Goal: Answer question/provide support: Share knowledge or assist other users

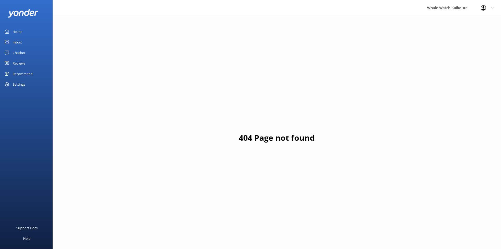
click at [17, 43] on div "Inbox" at bounding box center [17, 42] width 9 height 11
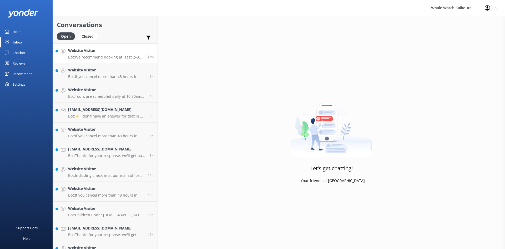
click at [122, 56] on p "Bot: We recommend booking at least 2–3 days in advance to secure your spot, esp…" at bounding box center [105, 57] width 75 height 5
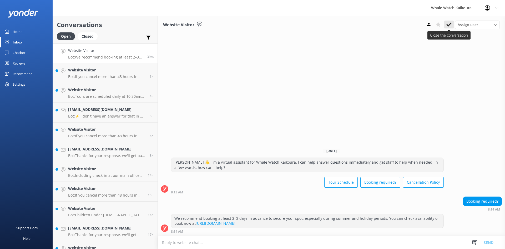
click at [453, 26] on button at bounding box center [448, 25] width 9 height 8
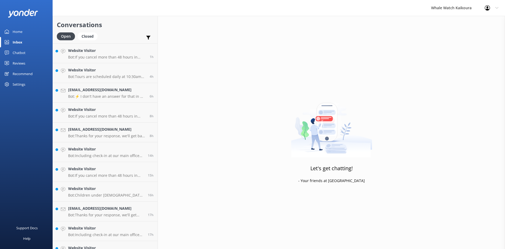
click at [103, 72] on h4 "Website Visitor" at bounding box center [107, 70] width 78 height 6
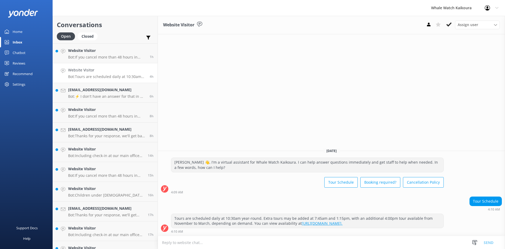
scroll to position [51, 0]
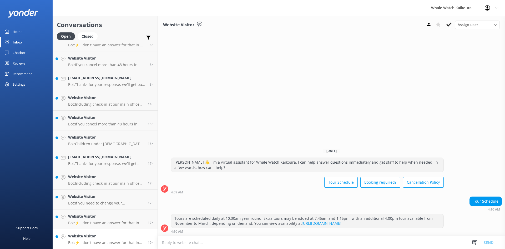
click at [105, 233] on link "Website Visitor Bot: ⚡ I don't have an answer for that in my knowledge base. Pl…" at bounding box center [105, 239] width 105 height 20
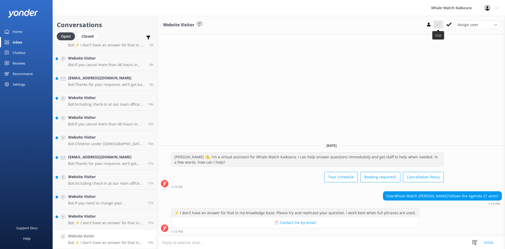
drag, startPoint x: 447, startPoint y: 26, endPoint x: 442, endPoint y: 26, distance: 4.8
click at [447, 26] on icon at bounding box center [448, 24] width 5 height 5
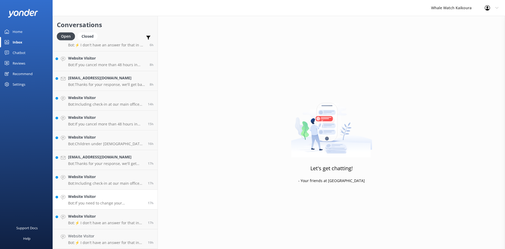
scroll to position [32, 0]
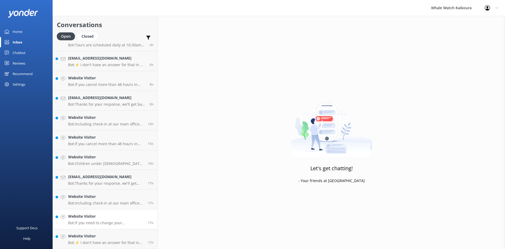
click at [109, 219] on h4 "Website Visitor" at bounding box center [106, 216] width 76 height 6
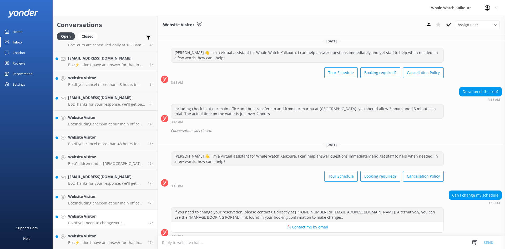
scroll to position [4, 0]
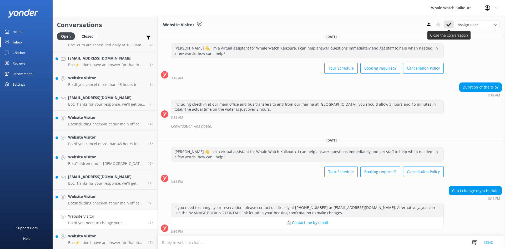
click at [448, 23] on icon at bounding box center [448, 24] width 5 height 5
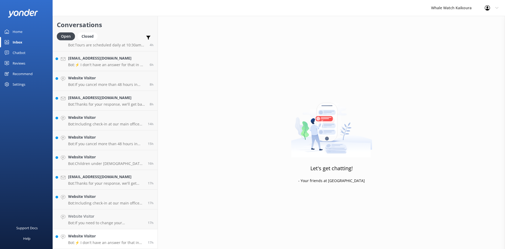
scroll to position [12, 0]
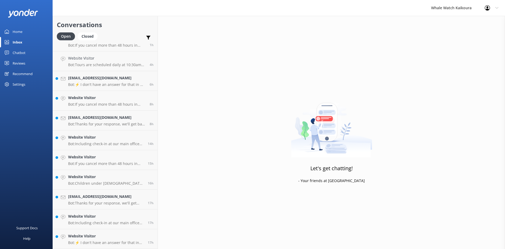
click at [110, 237] on h4 "Website Visitor" at bounding box center [106, 236] width 76 height 6
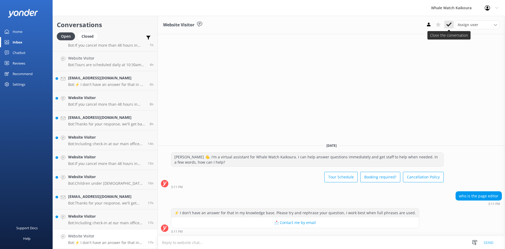
click at [451, 27] on icon at bounding box center [448, 24] width 5 height 5
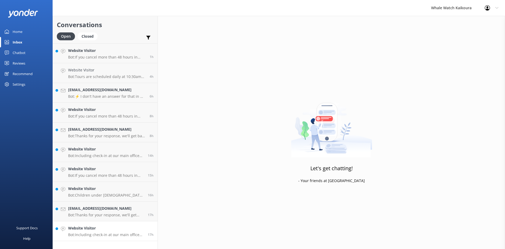
click at [115, 235] on p "Bot: Including check-in at our main office and bus transfers to and from our ma…" at bounding box center [106, 234] width 76 height 5
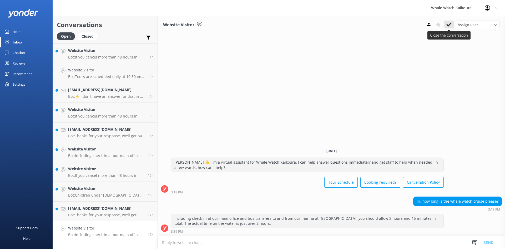
click at [451, 26] on icon at bounding box center [448, 24] width 5 height 5
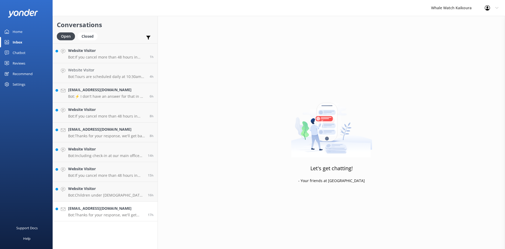
click at [97, 212] on div "[EMAIL_ADDRESS][DOMAIN_NAME] Bot: Thanks for your response, we'll get back to y…" at bounding box center [106, 211] width 76 height 12
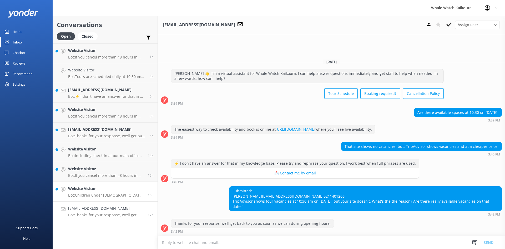
click at [122, 194] on p "Bot: Children under [DEMOGRAPHIC_DATA] are not permitted on our tours. For more…" at bounding box center [106, 195] width 76 height 5
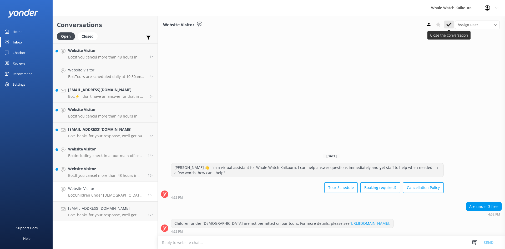
click at [449, 24] on icon at bounding box center [448, 24] width 5 height 5
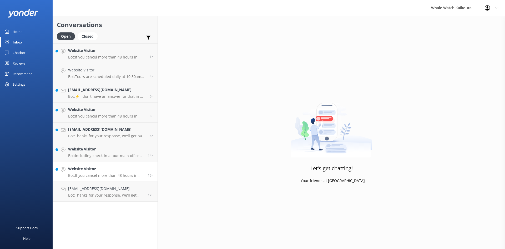
click at [94, 167] on h4 "Website Visitor" at bounding box center [106, 169] width 76 height 6
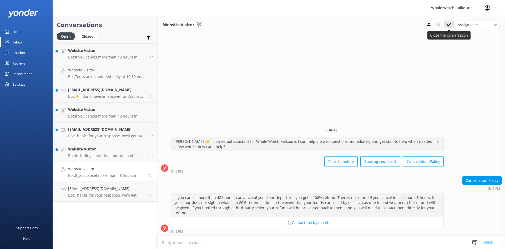
click at [452, 27] on button at bounding box center [448, 25] width 9 height 8
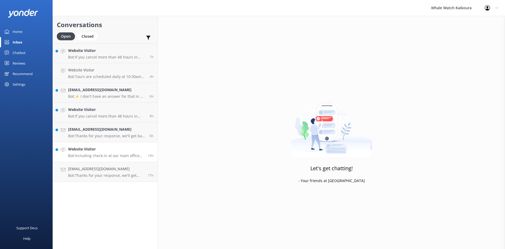
click at [124, 153] on div "Website Visitor Bot: Including check-in at our main office and bus transfers to…" at bounding box center [106, 152] width 76 height 12
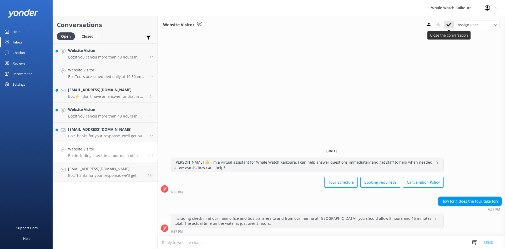
click at [448, 26] on icon at bounding box center [448, 24] width 5 height 5
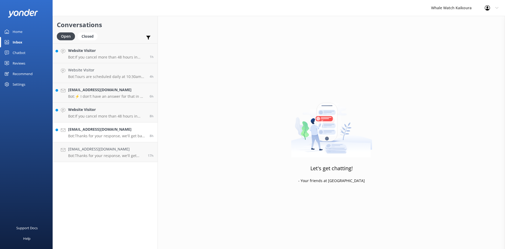
click at [112, 130] on h4 "[EMAIL_ADDRESS][DOMAIN_NAME]" at bounding box center [107, 129] width 78 height 6
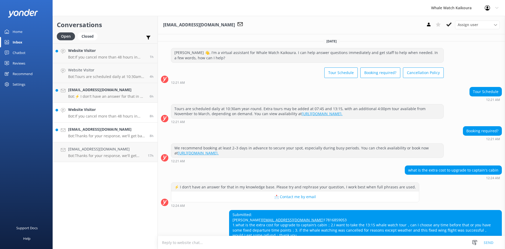
scroll to position [39, 0]
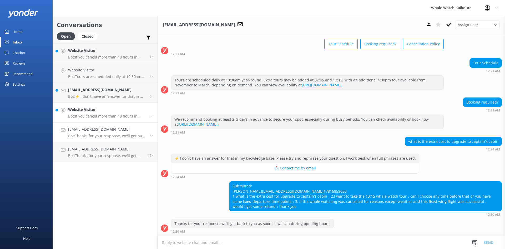
click at [107, 114] on p "Bot: If you cancel more than 48 hours in advance of your tour departure, you ge…" at bounding box center [107, 116] width 78 height 5
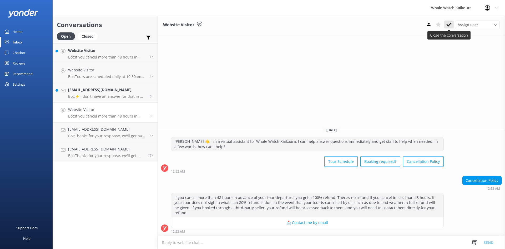
click at [449, 27] on icon at bounding box center [448, 24] width 5 height 5
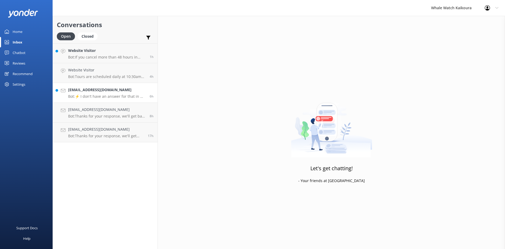
click at [95, 94] on p "Bot: ⚡ I don't have an answer for that in my knowledge base. Please try and rep…" at bounding box center [107, 96] width 78 height 5
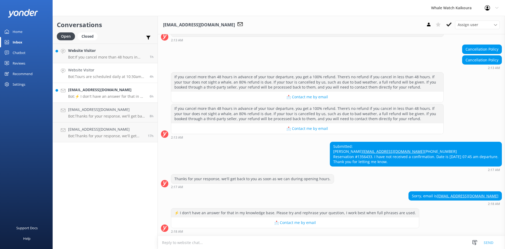
scroll to position [92, 0]
click at [111, 60] on link "Website Visitor Bot: If you cancel more than 48 hours in advance of your tour d…" at bounding box center [105, 53] width 105 height 20
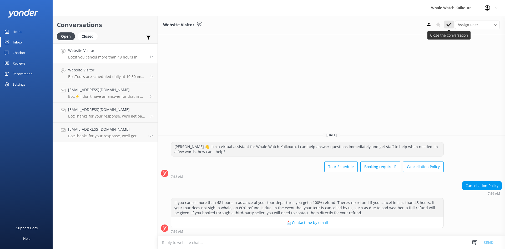
click at [452, 26] on button at bounding box center [448, 25] width 9 height 8
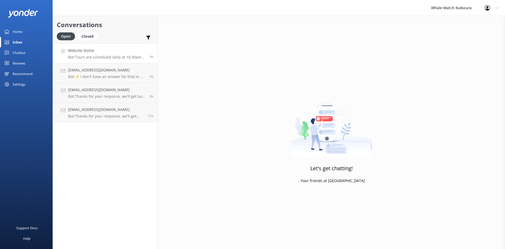
click at [128, 60] on link "Website Visitor Bot: Tours are scheduled daily at 10:30am year-round. Extra tou…" at bounding box center [105, 53] width 105 height 20
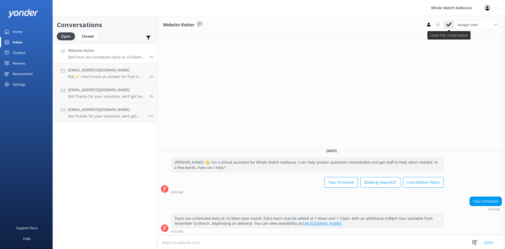
click at [450, 28] on button at bounding box center [448, 25] width 9 height 8
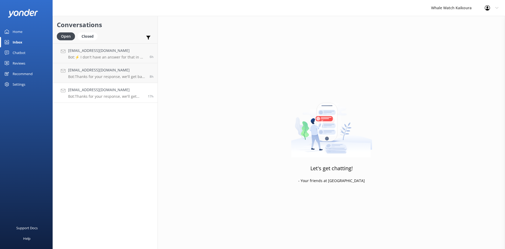
click at [92, 101] on link "[EMAIL_ADDRESS][DOMAIN_NAME] Bot: Thanks for your response, we'll get back to y…" at bounding box center [105, 93] width 105 height 20
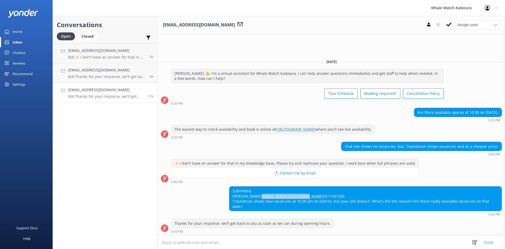
drag, startPoint x: 282, startPoint y: 190, endPoint x: 231, endPoint y: 190, distance: 51.6
click at [231, 190] on div "Submitted: [PERSON_NAME] [PERSON_NAME][EMAIL_ADDRESS][DOMAIN_NAME] 0211401266 T…" at bounding box center [365, 198] width 272 height 24
copy link "[EMAIL_ADDRESS][DOMAIN_NAME]"
click at [450, 26] on icon at bounding box center [448, 24] width 5 height 5
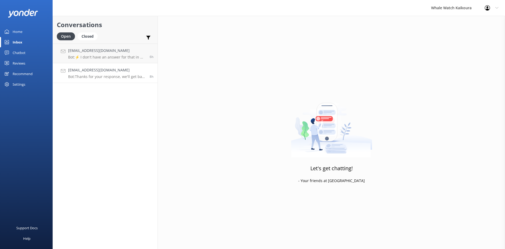
click at [111, 75] on p "Bot: Thanks for your response, we'll get back to you as soon as we can during o…" at bounding box center [107, 76] width 78 height 5
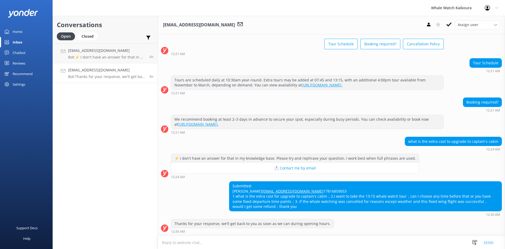
scroll to position [39, 0]
drag, startPoint x: 281, startPoint y: 184, endPoint x: 225, endPoint y: 184, distance: 55.8
click at [225, 184] on div "Submitted: [PERSON_NAME] [EMAIL_ADDRESS][DOMAIN_NAME] 17816859053 1.what is the…" at bounding box center [331, 198] width 347 height 35
copy link "[EMAIL_ADDRESS][DOMAIN_NAME]"
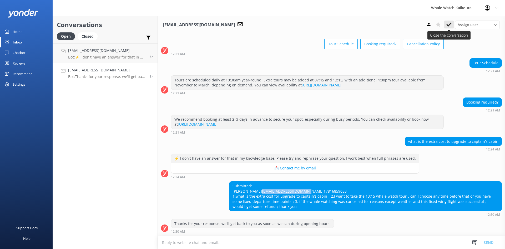
click at [448, 24] on icon at bounding box center [448, 24] width 5 height 5
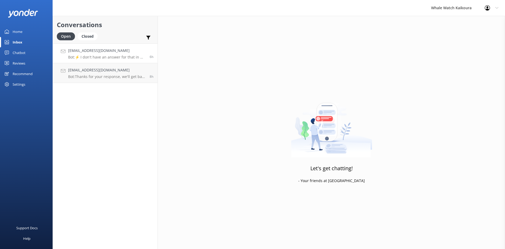
click at [112, 56] on p "Bot: ⚡ I don't have an answer for that in my knowledge base. Please try and rep…" at bounding box center [107, 57] width 78 height 5
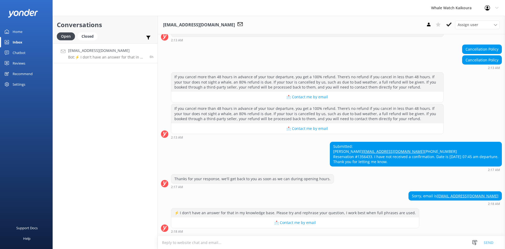
scroll to position [92, 0]
drag, startPoint x: 354, startPoint y: 145, endPoint x: 307, endPoint y: 146, distance: 46.6
click at [330, 146] on div "Submitted: [PERSON_NAME] [EMAIL_ADDRESS][DOMAIN_NAME] [PHONE_NUMBER] Reservatio…" at bounding box center [416, 154] width 172 height 24
copy link "[EMAIL_ADDRESS][DOMAIN_NAME]"
click at [340, 157] on div "Submitted: [PERSON_NAME] [EMAIL_ADDRESS][DOMAIN_NAME] [PHONE_NUMBER] Reservatio…" at bounding box center [416, 154] width 172 height 24
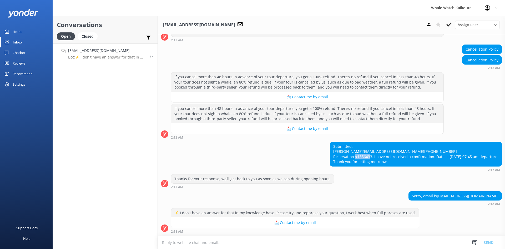
click at [340, 157] on div "Submitted: [PERSON_NAME] [EMAIL_ADDRESS][DOMAIN_NAME] [PHONE_NUMBER] Reservatio…" at bounding box center [416, 154] width 172 height 24
copy div "1356433"
click at [368, 187] on div "Thanks for your response, we'll get back to you as soon as we can during openin…" at bounding box center [331, 181] width 347 height 14
click at [449, 24] on icon at bounding box center [448, 24] width 5 height 5
